Goal: Information Seeking & Learning: Learn about a topic

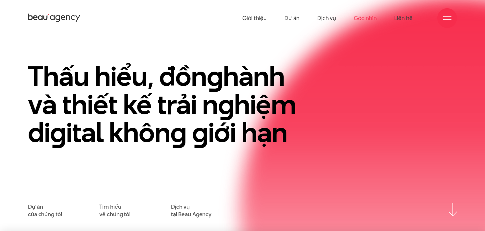
click at [375, 17] on link "Góc nhìn" at bounding box center [365, 18] width 23 height 36
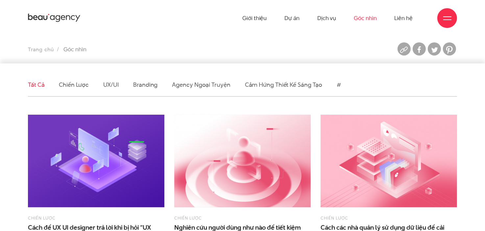
scroll to position [165, 0]
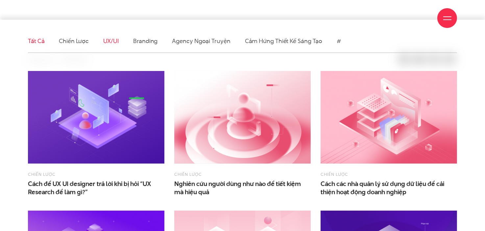
click at [113, 40] on link "UX/UI" at bounding box center [111, 41] width 16 height 8
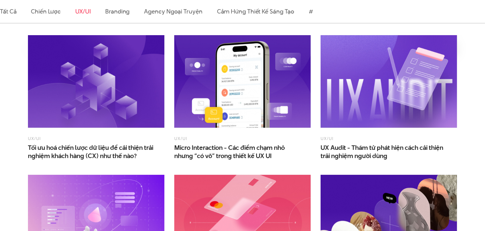
scroll to position [230, 0]
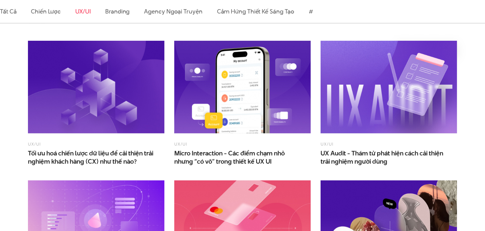
click at [376, 158] on span "trải nghiệm người dùng" at bounding box center [354, 162] width 67 height 8
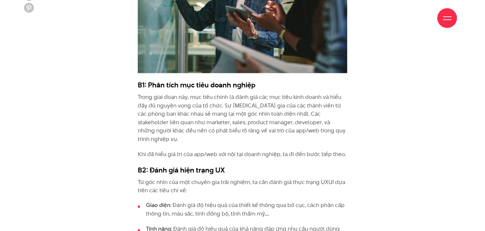
scroll to position [1086, 0]
